Goal: Transaction & Acquisition: Purchase product/service

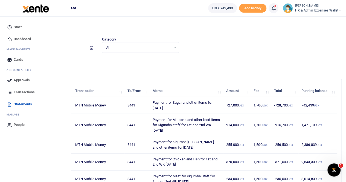
click at [29, 91] on span "Transactions" at bounding box center [24, 91] width 21 height 5
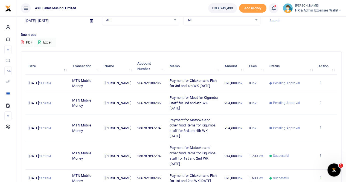
scroll to position [55, 0]
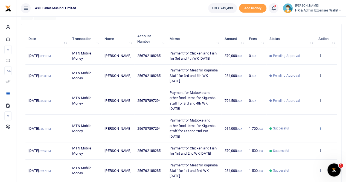
click at [321, 127] on icon at bounding box center [320, 128] width 4 height 4
click at [299, 134] on link "View details" at bounding box center [300, 137] width 43 height 8
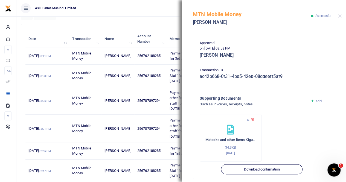
scroll to position [137, 0]
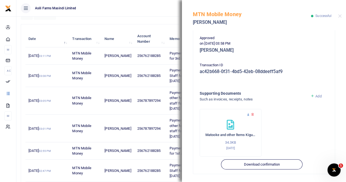
click at [249, 114] on icon at bounding box center [249, 115] width 4 height 4
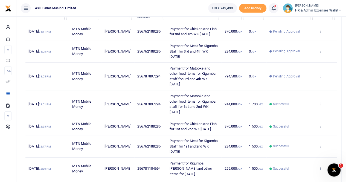
scroll to position [82, 0]
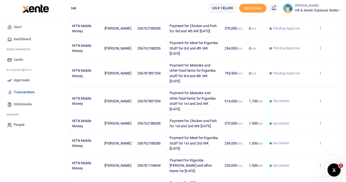
click at [22, 106] on span "Statements" at bounding box center [23, 104] width 18 height 5
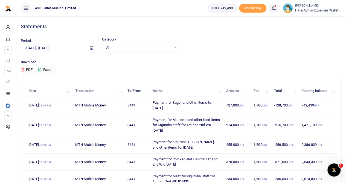
click at [259, 106] on td "1,700 UGX" at bounding box center [261, 105] width 21 height 17
click at [213, 108] on td "Payment for Sugar and other items for [DATE]" at bounding box center [187, 105] width 74 height 17
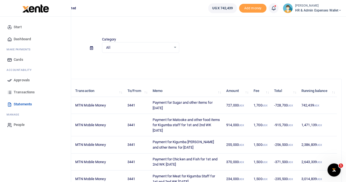
click at [29, 89] on span "Transactions" at bounding box center [24, 91] width 21 height 5
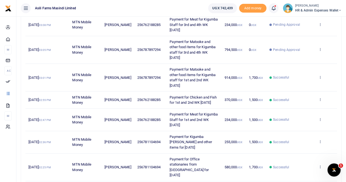
scroll to position [109, 0]
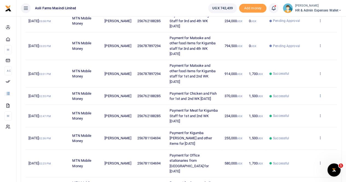
click at [319, 95] on icon at bounding box center [320, 96] width 4 height 4
click at [296, 106] on link "View details" at bounding box center [300, 105] width 43 height 8
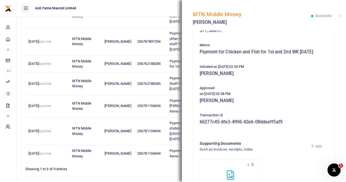
scroll to position [132, 0]
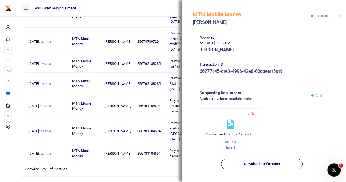
click at [247, 112] on icon at bounding box center [249, 114] width 4 height 4
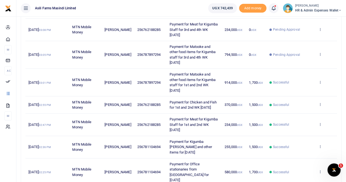
scroll to position [109, 0]
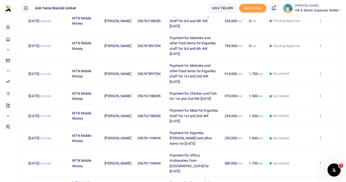
click at [321, 114] on icon at bounding box center [320, 116] width 4 height 4
click at [307, 124] on link "View details" at bounding box center [300, 124] width 43 height 8
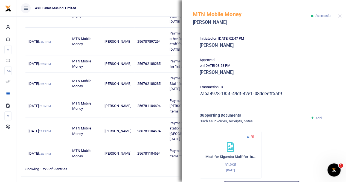
click at [248, 138] on icon at bounding box center [249, 137] width 4 height 4
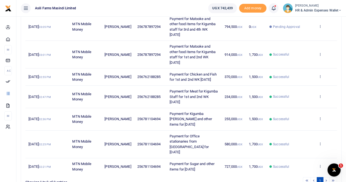
scroll to position [137, 0]
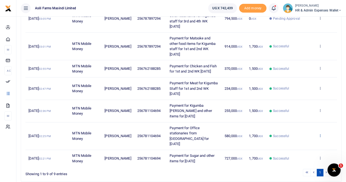
click at [321, 134] on icon at bounding box center [320, 136] width 4 height 4
click at [293, 134] on link "View details" at bounding box center [300, 134] width 43 height 8
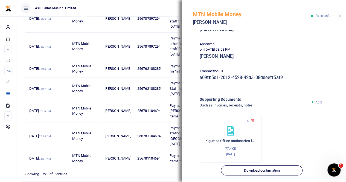
scroll to position [132, 0]
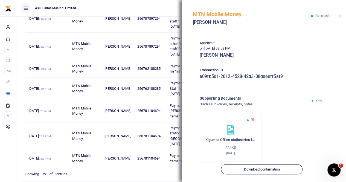
click at [249, 118] on icon at bounding box center [249, 120] width 4 height 4
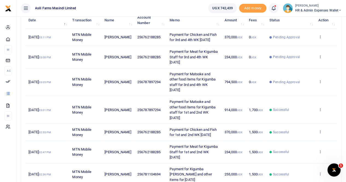
scroll to position [142, 0]
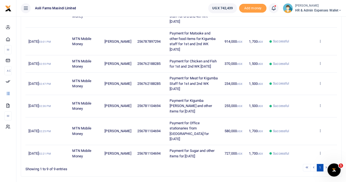
click at [326, 164] on li at bounding box center [327, 167] width 6 height 7
click at [320, 103] on icon at bounding box center [320, 105] width 4 height 4
click at [299, 111] on link "View details" at bounding box center [300, 112] width 43 height 8
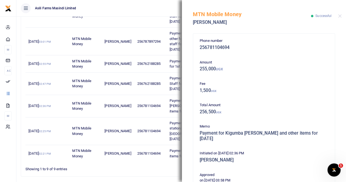
scroll to position [132, 0]
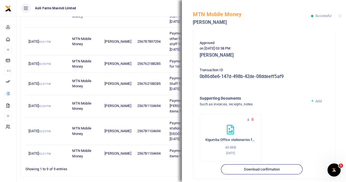
click at [247, 118] on icon at bounding box center [249, 120] width 4 height 4
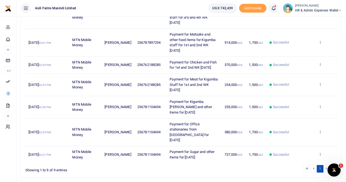
scroll to position [142, 0]
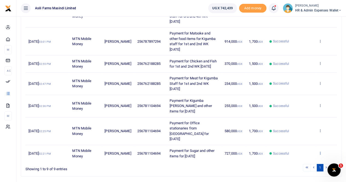
click at [319, 151] on icon at bounding box center [320, 153] width 4 height 4
click at [301, 128] on link "View details" at bounding box center [300, 132] width 43 height 8
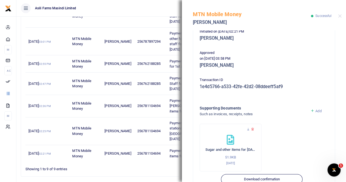
scroll to position [132, 0]
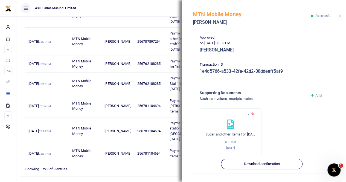
click at [249, 114] on icon at bounding box center [249, 114] width 4 height 4
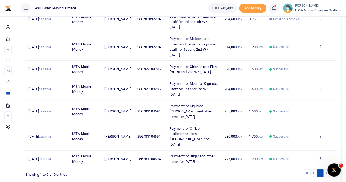
scroll to position [142, 0]
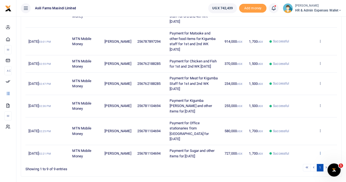
click at [320, 151] on icon at bounding box center [320, 153] width 4 height 4
click at [297, 128] on link "View details" at bounding box center [300, 132] width 43 height 8
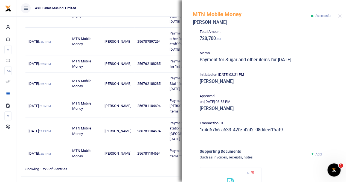
scroll to position [82, 0]
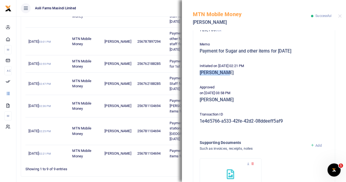
drag, startPoint x: 200, startPoint y: 72, endPoint x: 224, endPoint y: 73, distance: 24.9
click at [224, 73] on h5 "Annet Nanyonga" at bounding box center [264, 72] width 129 height 5
click at [250, 74] on h5 "Annet Nanyonga" at bounding box center [264, 72] width 129 height 5
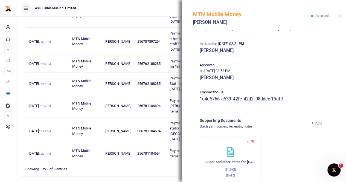
scroll to position [132, 0]
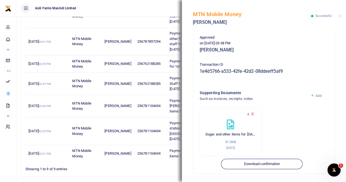
click at [248, 113] on icon at bounding box center [249, 114] width 4 height 4
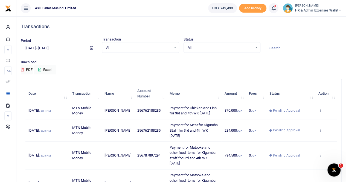
click at [298, 7] on small "[PERSON_NAME]" at bounding box center [318, 6] width 47 height 5
click at [313, 18] on link "Switch accounts" at bounding box center [320, 20] width 43 height 8
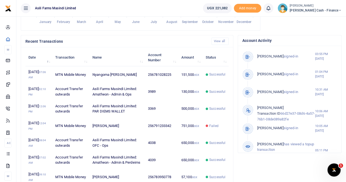
scroll to position [164, 0]
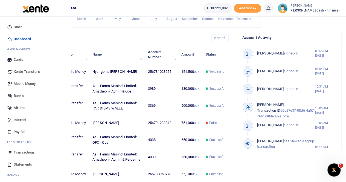
click at [21, 163] on span "Statements" at bounding box center [23, 164] width 18 height 5
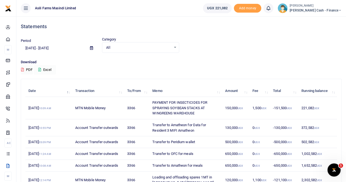
click at [50, 68] on button "Excel" at bounding box center [45, 69] width 22 height 9
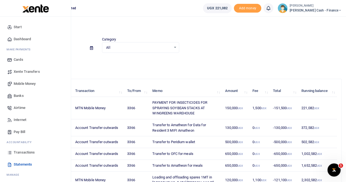
click at [17, 84] on span "Mobile Money" at bounding box center [25, 83] width 22 height 5
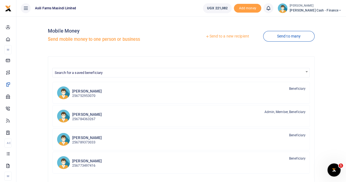
click at [224, 36] on link "Send to a new recipient" at bounding box center [227, 36] width 71 height 10
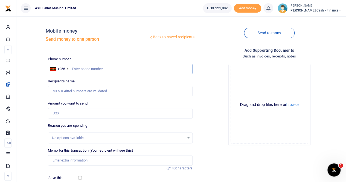
click at [77, 68] on input "text" at bounding box center [120, 69] width 145 height 10
paste input "0782385544"
type input "0782385544"
type input "Oyella Patience"
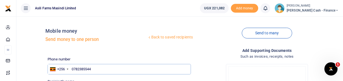
type input "0782385544"
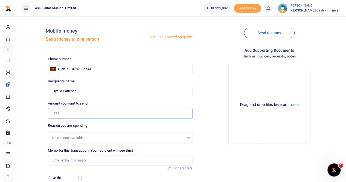
click at [68, 112] on input "Amount you want to send" at bounding box center [120, 113] width 145 height 10
paste input "111,000"
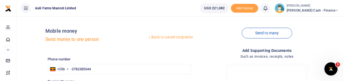
type input "111,000"
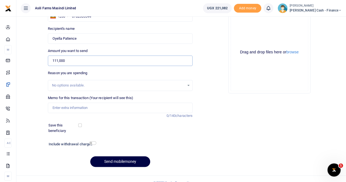
scroll to position [55, 0]
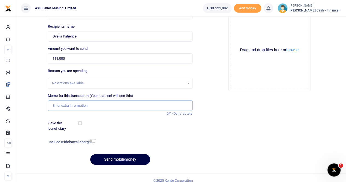
click at [58, 103] on input "Memo for this transaction (Your recipient will see this)" at bounding box center [120, 105] width 145 height 10
paste input "1 day meals for [PERSON_NAME] and visiting team while in [GEOGRAPHIC_DATA] on […"
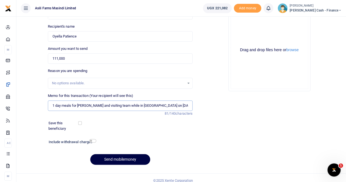
click at [51, 107] on input "1 day meals for Henry forster and visiting team while in Kigumba on 16th Oct 20…" at bounding box center [120, 105] width 145 height 10
type input "Payment for 1 day meals for Henry forster and visiting team while in Kigumba on…"
click at [291, 50] on button "browse" at bounding box center [293, 50] width 12 height 4
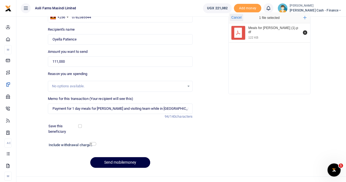
scroll to position [60, 0]
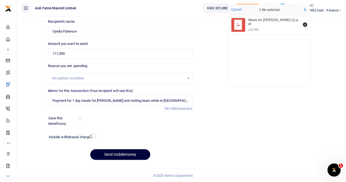
click at [109, 153] on button "Send mobilemoney" at bounding box center [120, 154] width 60 height 11
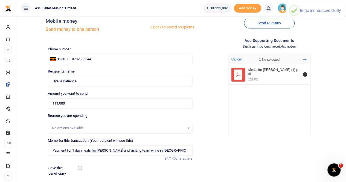
scroll to position [0, 0]
